Goal: Information Seeking & Learning: Learn about a topic

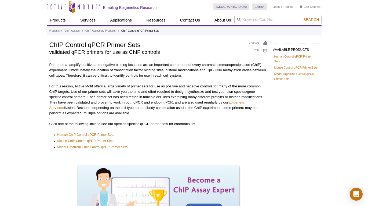
scroll to position [10, 0]
click at [93, 134] on link "Human ChIP Control qPCR Primer Sets" at bounding box center [85, 134] width 57 height 5
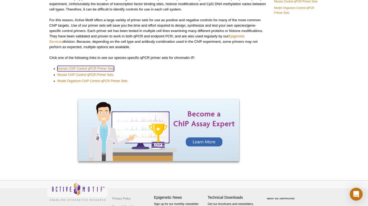
scroll to position [84, 0]
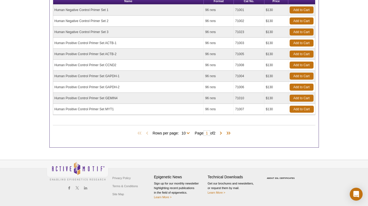
scroll to position [192, 0]
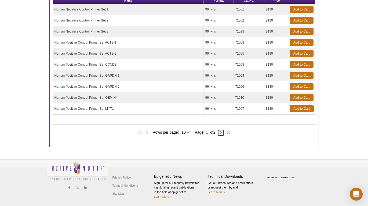
click at [223, 132] on span at bounding box center [220, 132] width 5 height 5
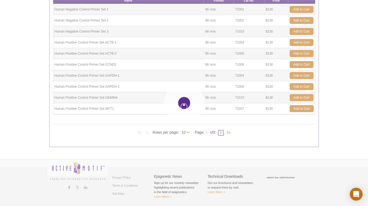
type input "2"
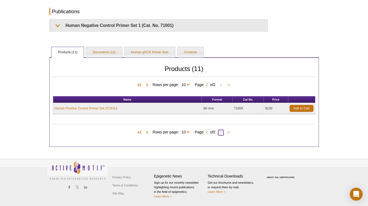
scroll to position [93, 0]
